Goal: Task Accomplishment & Management: Complete application form

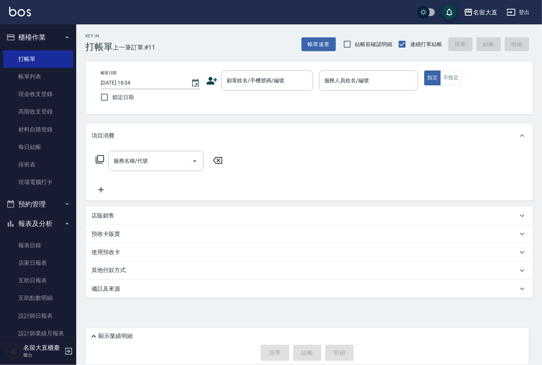
click at [32, 71] on link "帳單列表" at bounding box center [38, 77] width 70 height 18
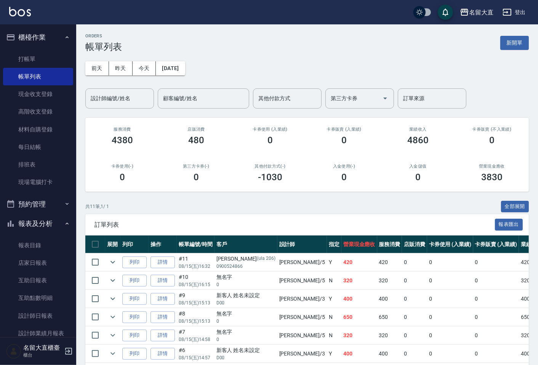
click at [111, 93] on input "設計師編號/姓名" at bounding box center [120, 98] width 62 height 13
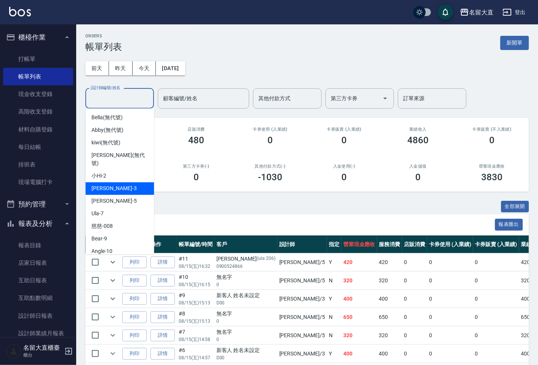
click at [117, 184] on div "[PERSON_NAME]3" at bounding box center [119, 188] width 69 height 13
type input "[PERSON_NAME]3"
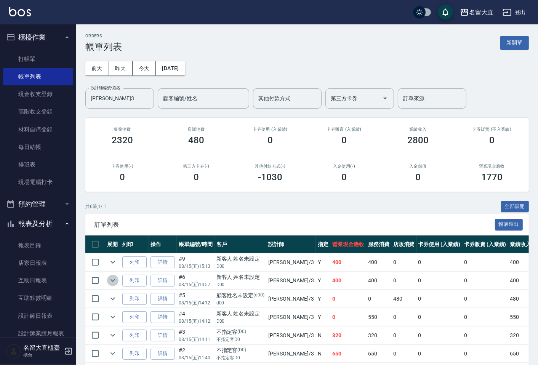
click at [111, 286] on button "expand row" at bounding box center [112, 280] width 11 height 11
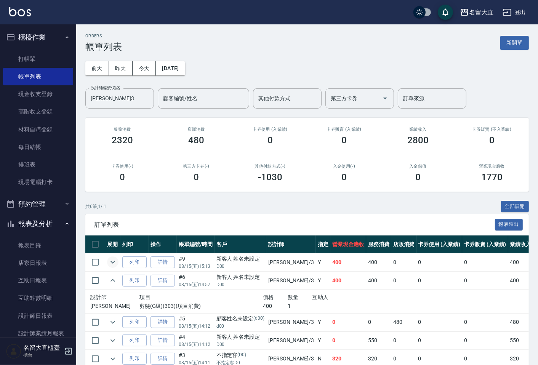
click at [112, 261] on icon "expand row" at bounding box center [112, 262] width 9 height 9
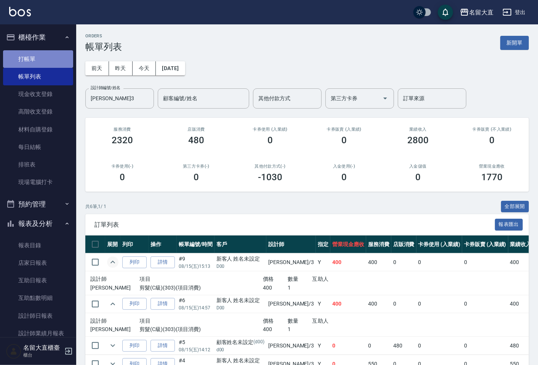
click at [39, 59] on link "打帳單" at bounding box center [38, 59] width 70 height 18
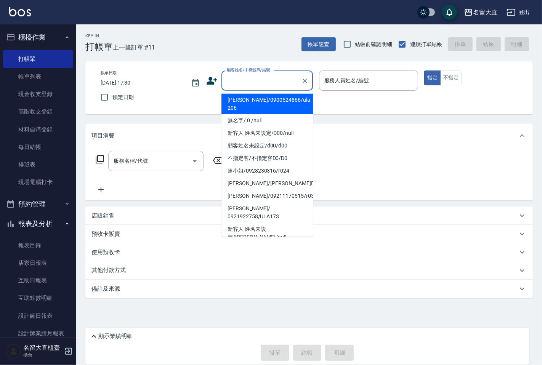
click at [246, 74] on input "顧客姓名/手機號碼/編號" at bounding box center [261, 80] width 73 height 13
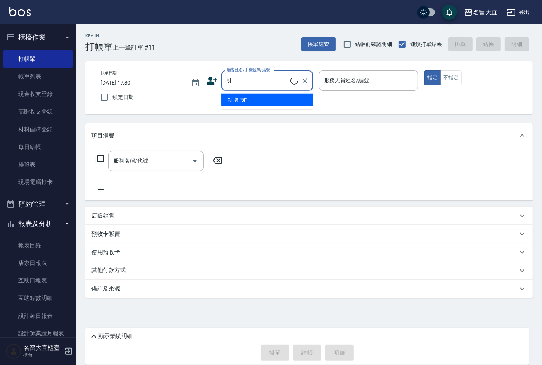
type input "5"
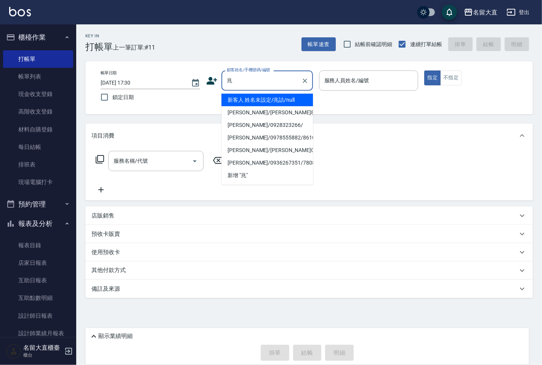
type input "新客人 姓名未設定/兆詰/null"
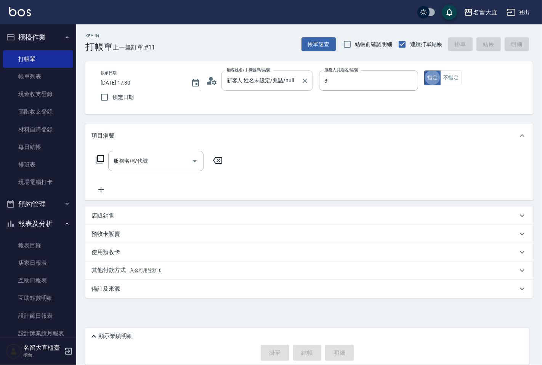
type input "[PERSON_NAME]3"
type button "true"
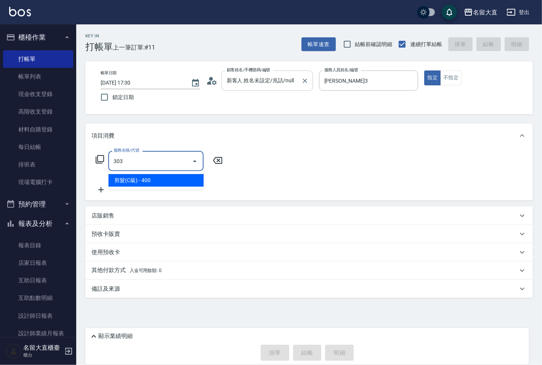
type input "剪髮(C級)(303)"
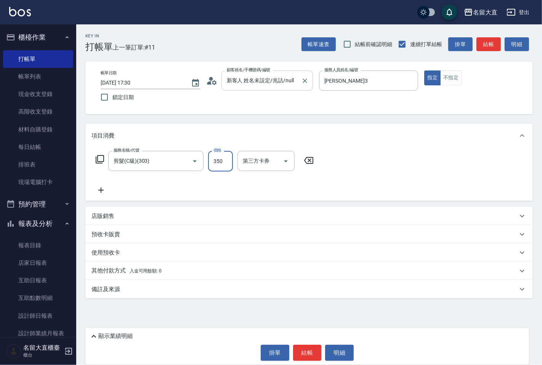
type input "350"
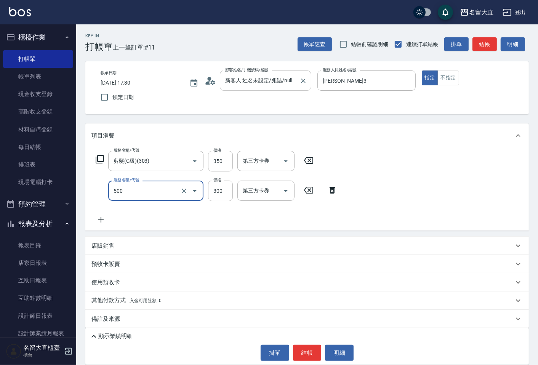
type input "洗髮(500)"
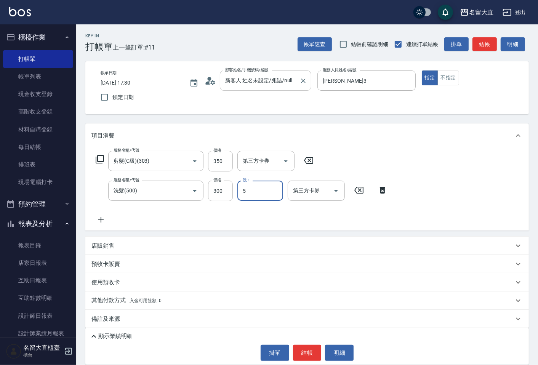
type input "Reese-5"
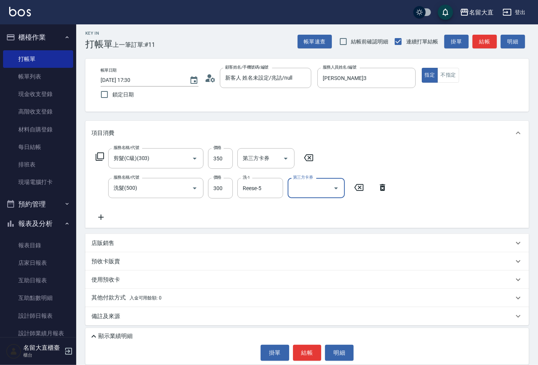
scroll to position [5, 0]
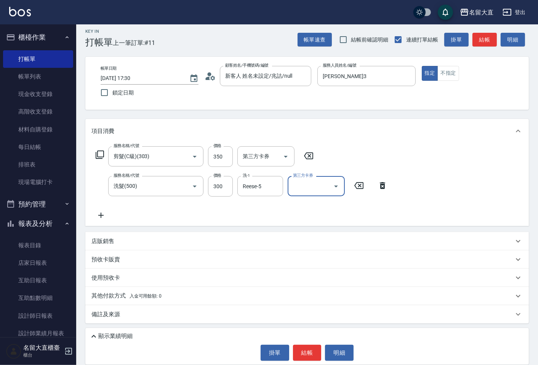
click at [131, 337] on p "顯示業績明細" at bounding box center [115, 337] width 34 height 8
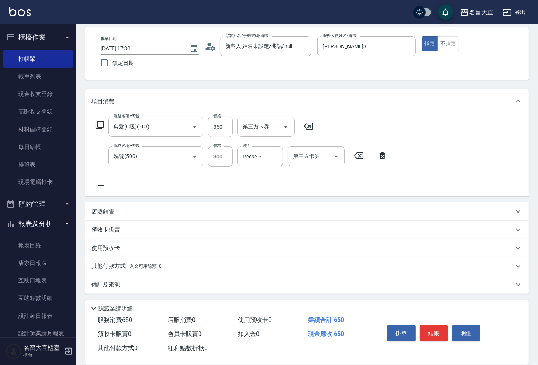
scroll to position [35, 0]
click at [434, 329] on button "結帳" at bounding box center [434, 334] width 29 height 16
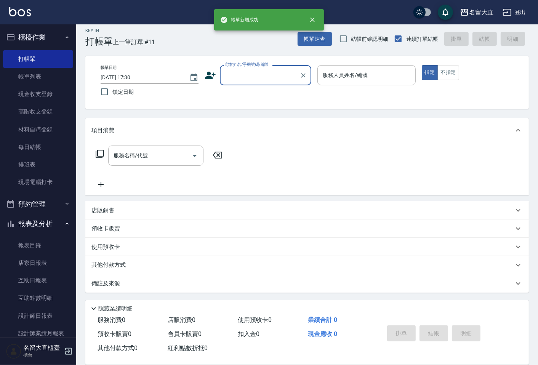
scroll to position [5, 0]
click at [254, 75] on input "顧客姓名/手機號碼/編號" at bounding box center [259, 75] width 73 height 13
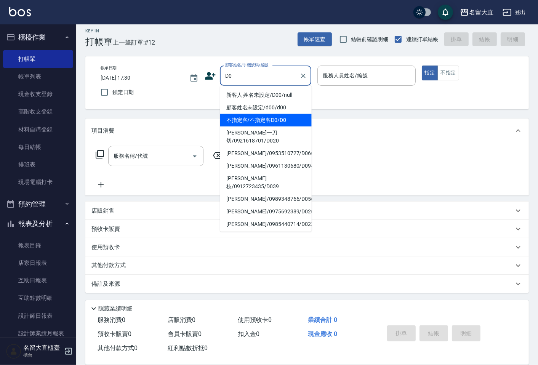
type input "不指定客/不指定客D0/D0"
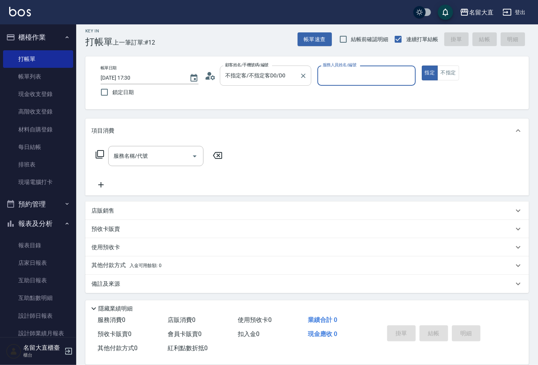
type input "[PERSON_NAME]3"
click at [422, 66] on button "指定" at bounding box center [430, 73] width 16 height 15
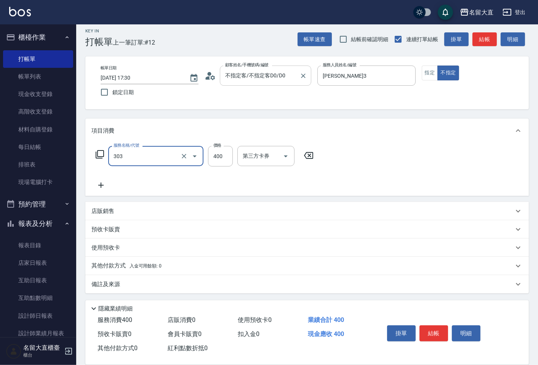
type input "剪髮(C級)(303)"
type input "350"
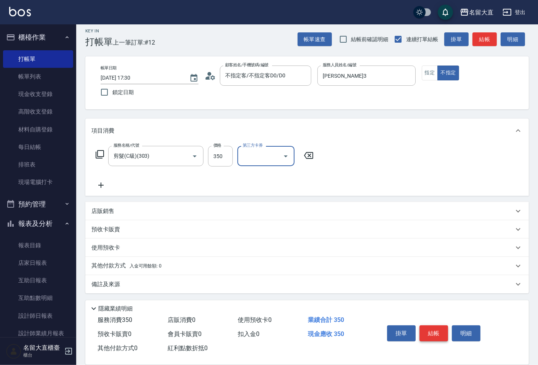
click at [434, 330] on button "結帳" at bounding box center [434, 334] width 29 height 16
